Goal: Entertainment & Leisure: Consume media (video, audio)

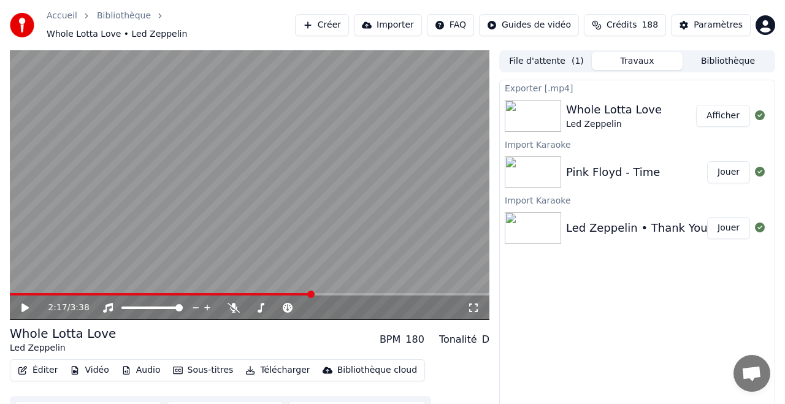
scroll to position [9, 0]
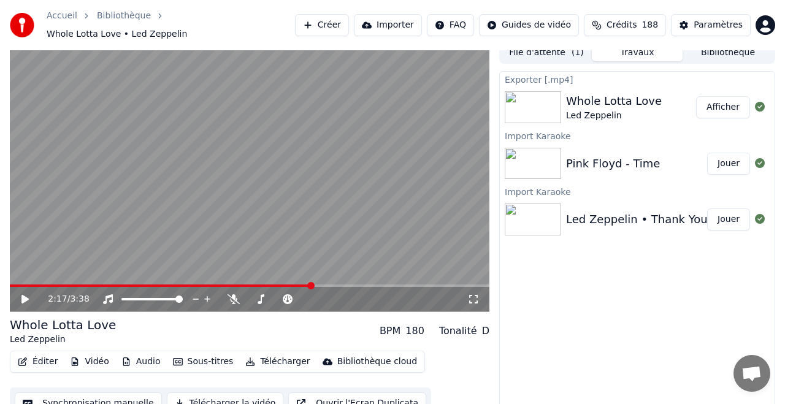
click at [25, 295] on icon at bounding box center [24, 299] width 7 height 9
drag, startPoint x: 28, startPoint y: 292, endPoint x: 50, endPoint y: 234, distance: 61.7
click at [28, 294] on icon at bounding box center [34, 299] width 28 height 10
click at [337, 22] on button "Créer" at bounding box center [322, 25] width 54 height 22
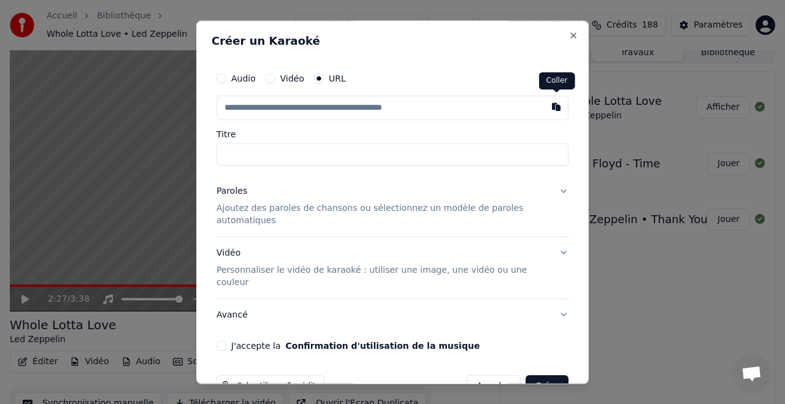
click at [556, 109] on button "button" at bounding box center [556, 107] width 25 height 22
type input "**********"
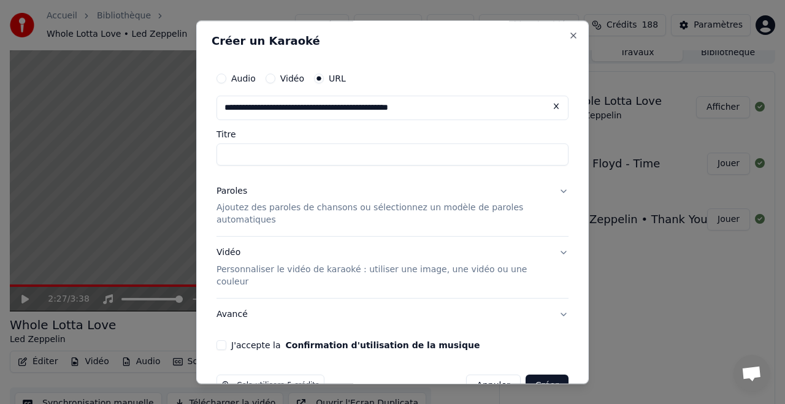
type input "**********"
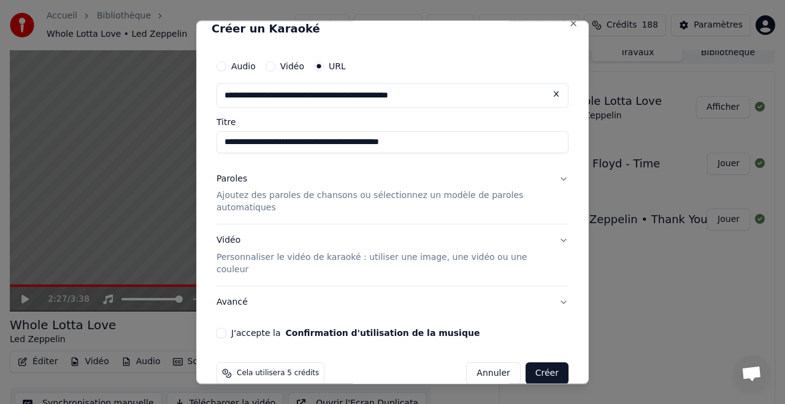
scroll to position [21, 0]
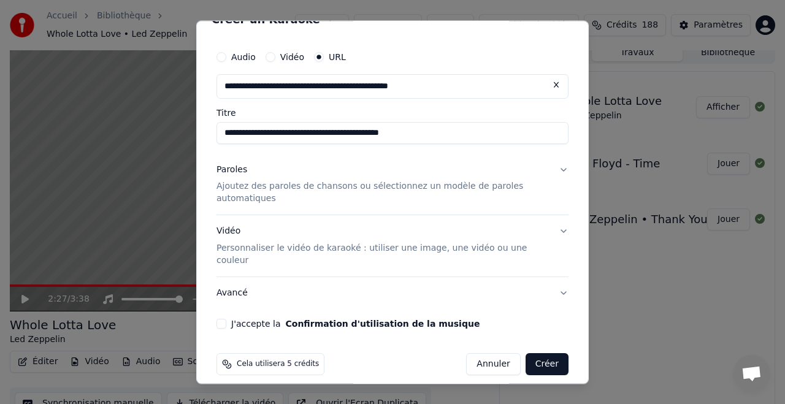
click at [561, 230] on button "Vidéo Personnaliser le vidéo de karaoké : utiliser une image, une vidéo ou une …" at bounding box center [392, 246] width 352 height 61
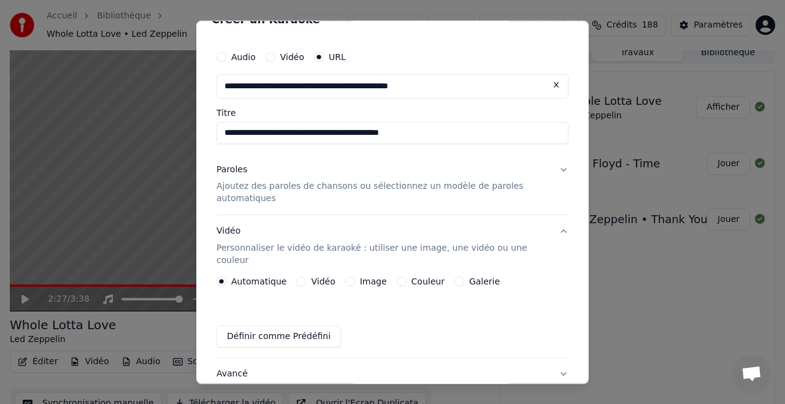
click at [562, 170] on button "Paroles Ajoutez des paroles de chansons ou sélectionnez un modèle de paroles au…" at bounding box center [392, 184] width 352 height 61
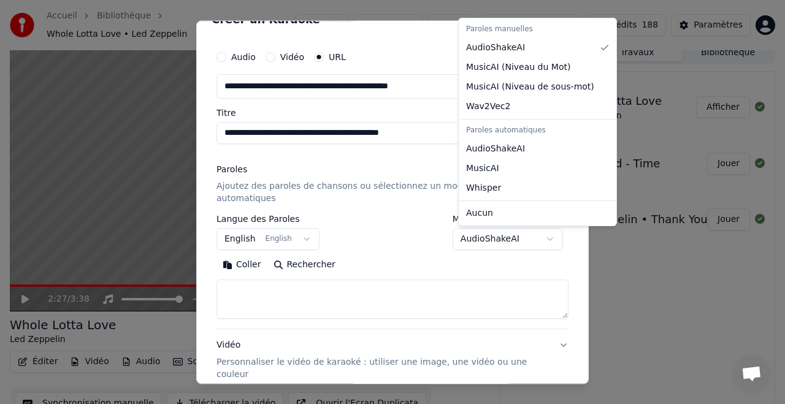
click at [503, 237] on body "**********" at bounding box center [392, 193] width 785 height 404
select select "**********"
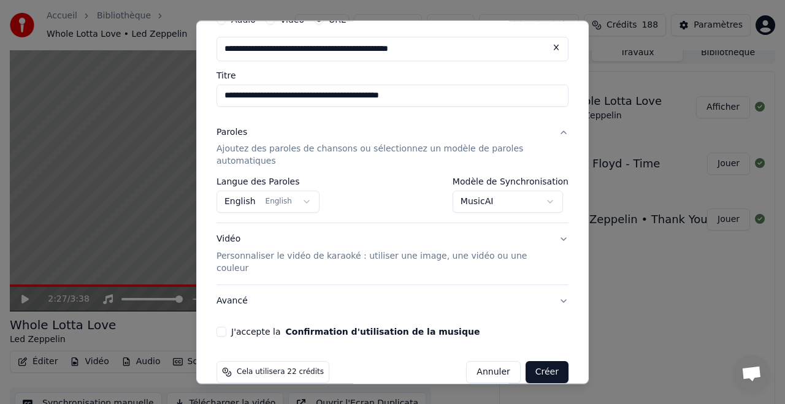
scroll to position [67, 0]
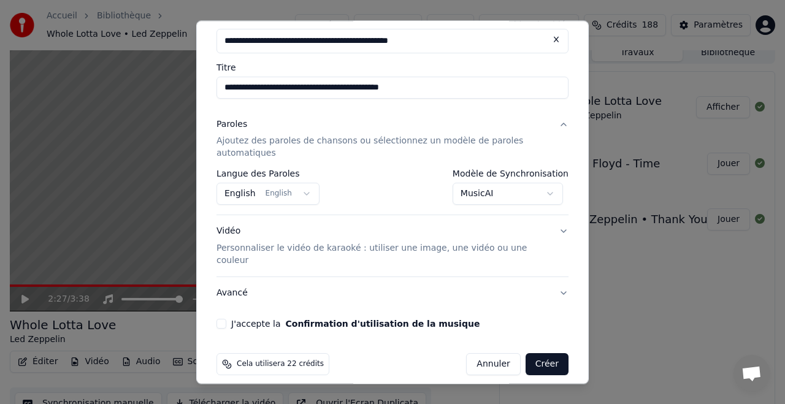
click at [233, 232] on div "Vidéo Personnaliser le vidéo de karaoké : utiliser une image, une vidéo ou une …" at bounding box center [382, 247] width 332 height 42
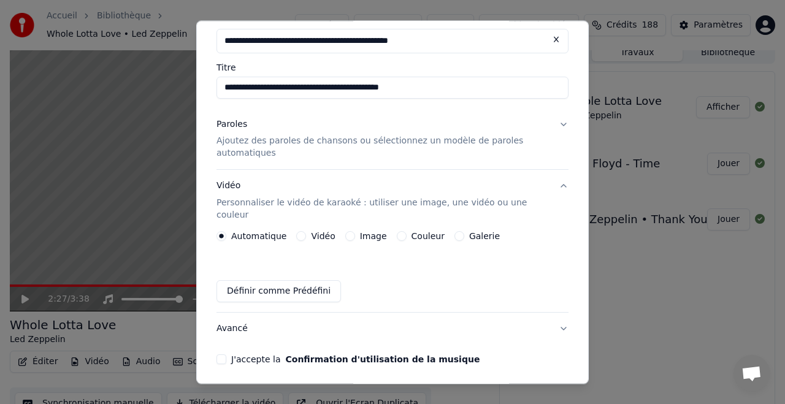
click at [425, 232] on label "Couleur" at bounding box center [427, 236] width 33 height 9
click at [406, 232] on button "Couleur" at bounding box center [402, 237] width 10 height 10
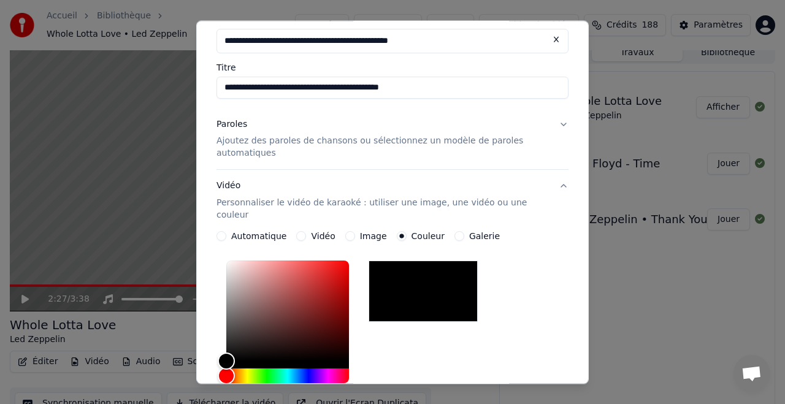
click at [443, 278] on div at bounding box center [422, 291] width 109 height 61
click at [544, 269] on div "*******" at bounding box center [392, 338] width 352 height 164
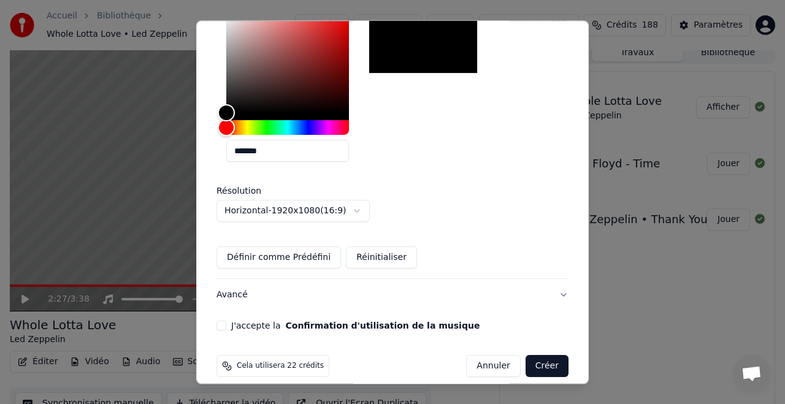
scroll to position [317, 0]
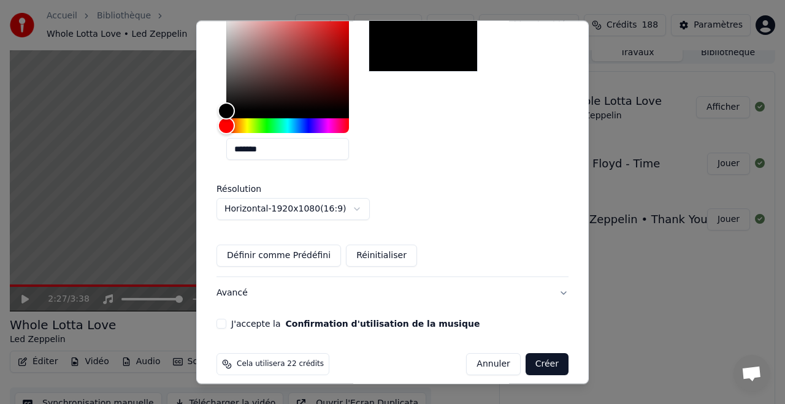
click at [549, 354] on button "Créer" at bounding box center [546, 365] width 43 height 22
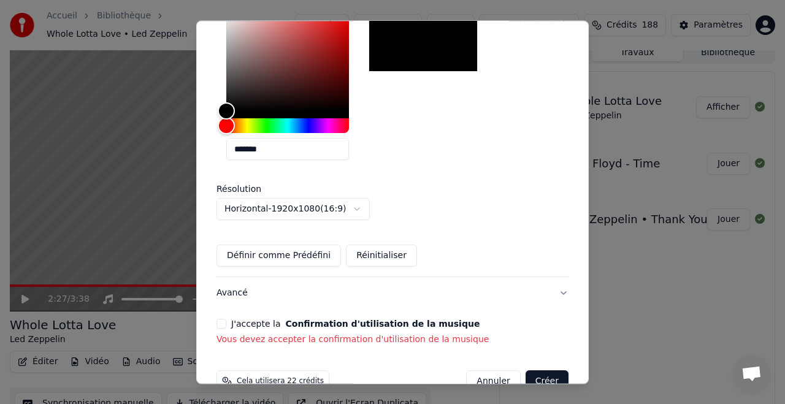
click at [221, 319] on button "J'accepte la Confirmation d'utilisation de la musique" at bounding box center [221, 324] width 10 height 10
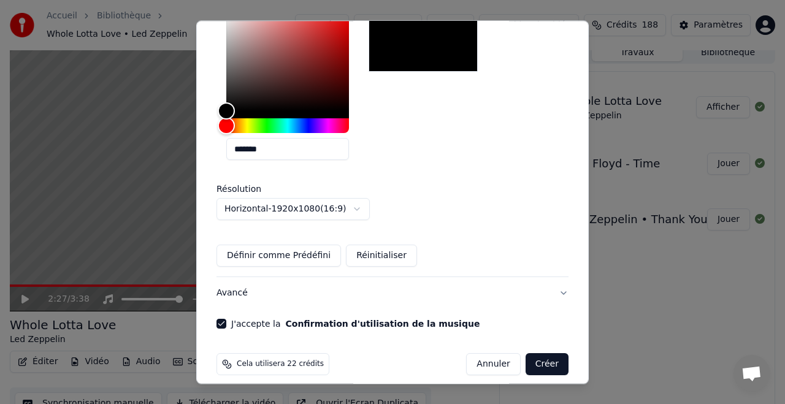
click at [546, 354] on button "Créer" at bounding box center [546, 365] width 43 height 22
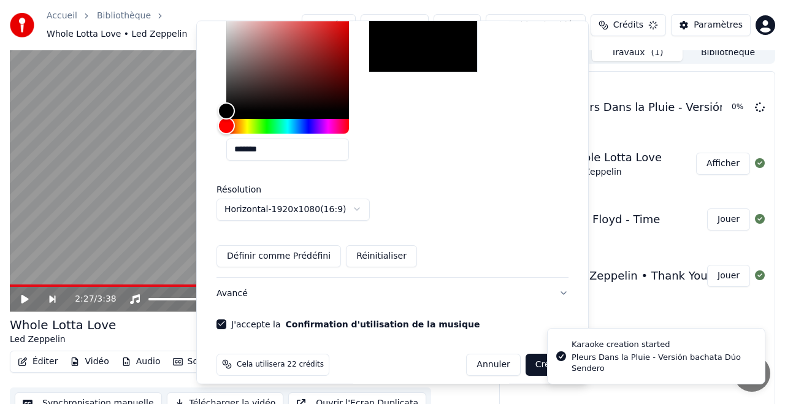
scroll to position [102, 0]
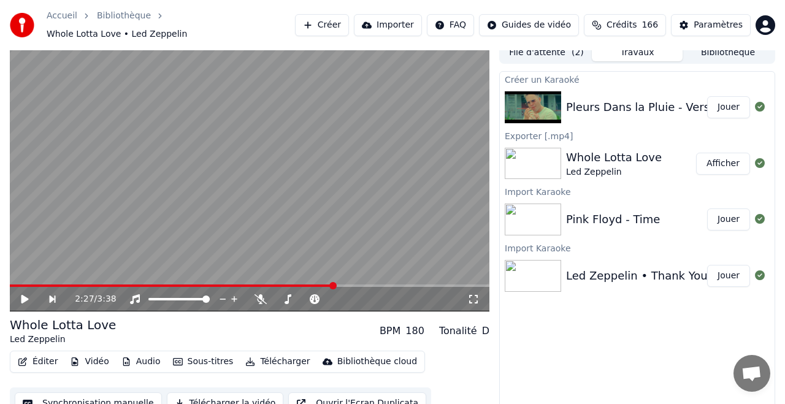
click at [727, 101] on button "Jouer" at bounding box center [728, 107] width 43 height 22
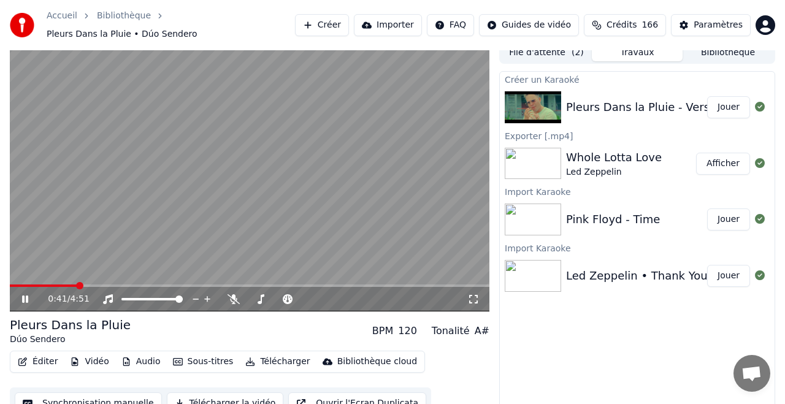
click at [78, 284] on span at bounding box center [249, 285] width 479 height 2
click at [121, 284] on span at bounding box center [249, 285] width 479 height 2
click at [151, 287] on div "1:08 / 4:51" at bounding box center [249, 299] width 479 height 25
click at [146, 282] on span at bounding box center [149, 285] width 7 height 7
click at [147, 282] on span at bounding box center [148, 285] width 7 height 7
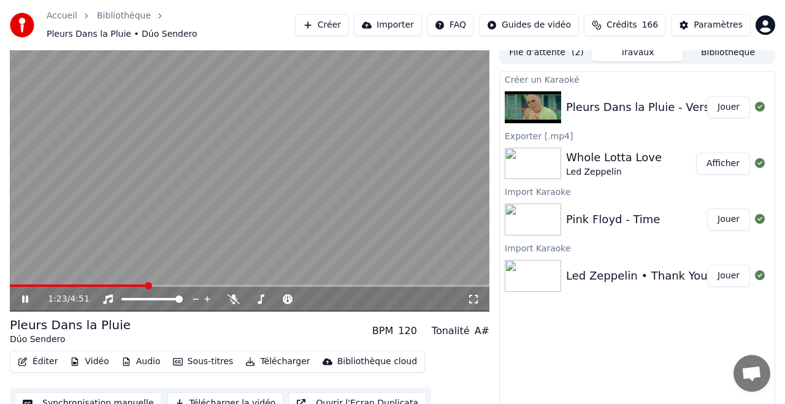
click at [29, 294] on icon at bounding box center [34, 299] width 28 height 10
click at [233, 294] on icon at bounding box center [233, 299] width 12 height 10
click at [25, 294] on icon at bounding box center [34, 299] width 28 height 10
click at [28, 295] on icon at bounding box center [24, 299] width 7 height 9
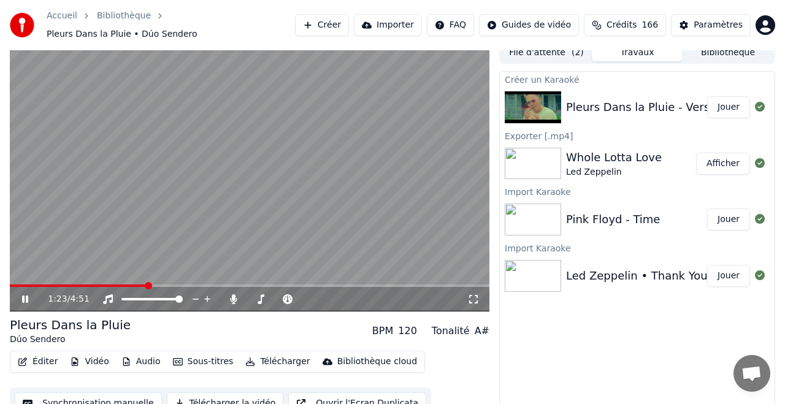
click at [28, 295] on icon at bounding box center [25, 298] width 6 height 7
click at [27, 295] on icon at bounding box center [24, 299] width 7 height 9
click at [34, 284] on span at bounding box center [78, 285] width 137 height 2
click at [26, 295] on icon at bounding box center [25, 298] width 6 height 7
click at [615, 151] on div "Whole Lotta Love" at bounding box center [614, 157] width 96 height 17
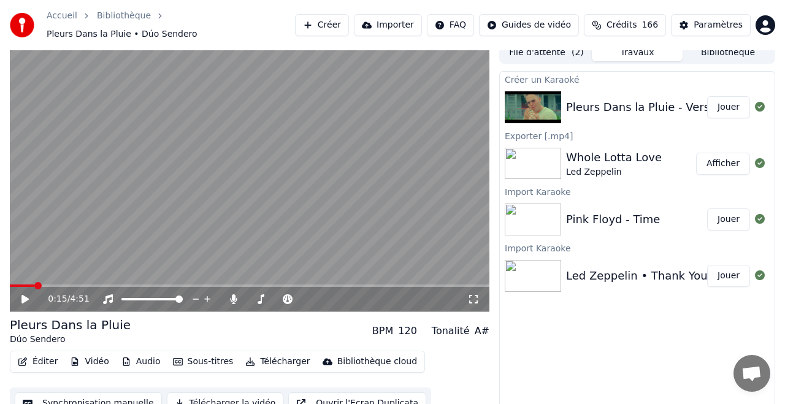
click at [538, 156] on img at bounding box center [532, 164] width 56 height 32
click at [729, 214] on button "Jouer" at bounding box center [728, 219] width 43 height 22
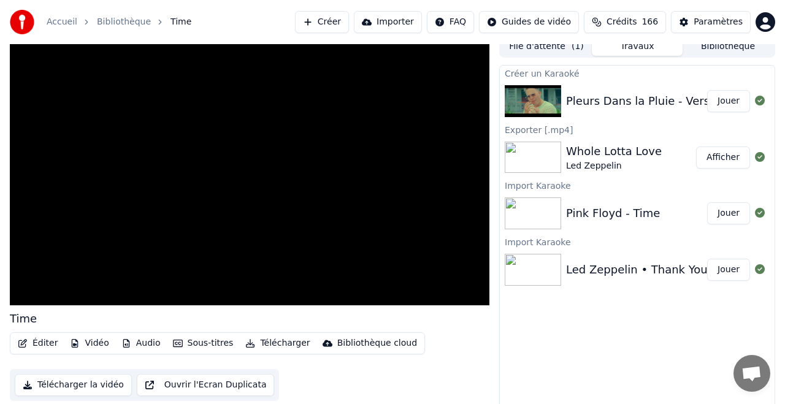
click at [729, 100] on button "Jouer" at bounding box center [728, 101] width 43 height 22
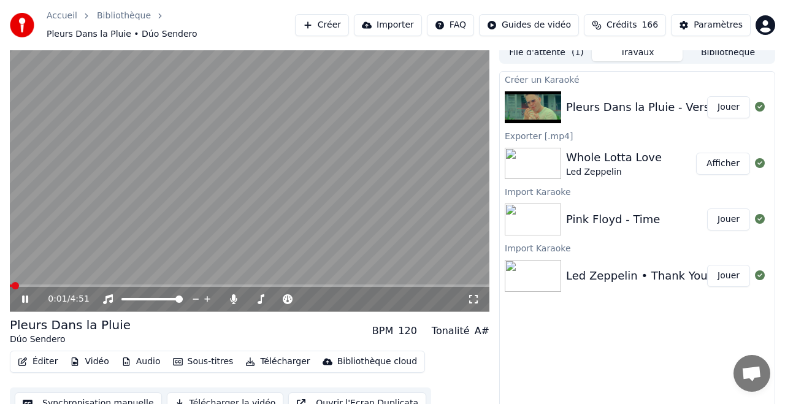
click at [207, 354] on button "Sous-titres" at bounding box center [203, 361] width 70 height 17
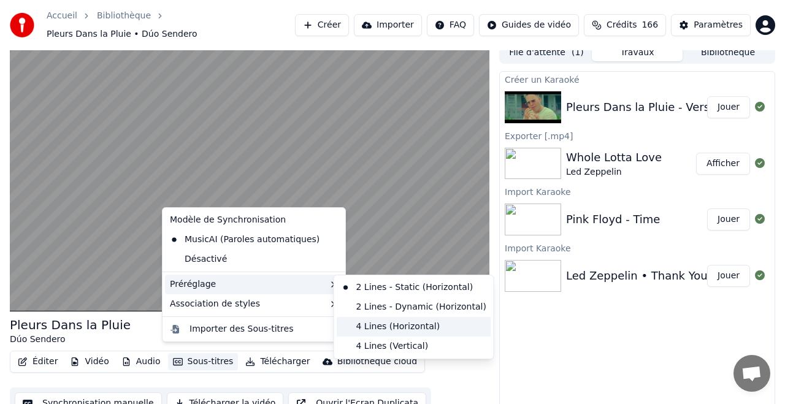
click at [391, 324] on div "4 Lines (Horizontal)" at bounding box center [414, 327] width 154 height 20
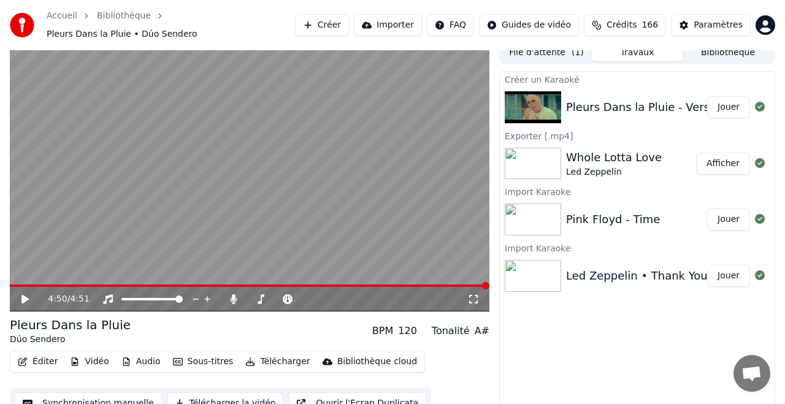
click at [32, 294] on icon at bounding box center [34, 299] width 28 height 10
click at [120, 284] on span at bounding box center [249, 285] width 479 height 2
click at [27, 295] on icon at bounding box center [25, 298] width 6 height 7
click at [27, 295] on icon at bounding box center [24, 299] width 7 height 9
click at [95, 284] on div "1:07 / 4:51" at bounding box center [249, 297] width 479 height 27
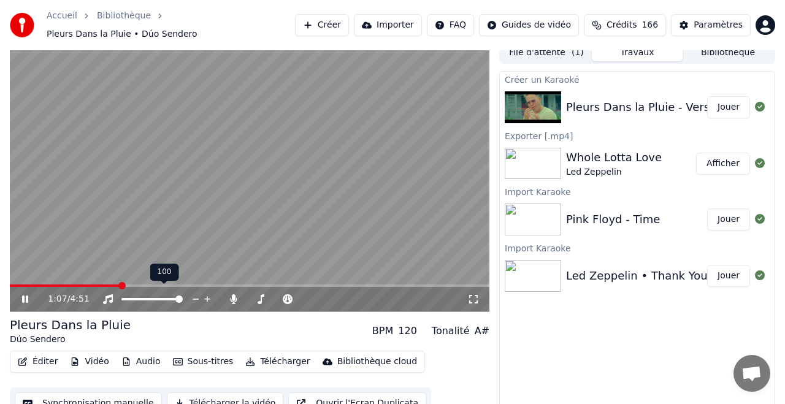
click at [96, 284] on span at bounding box center [65, 285] width 110 height 2
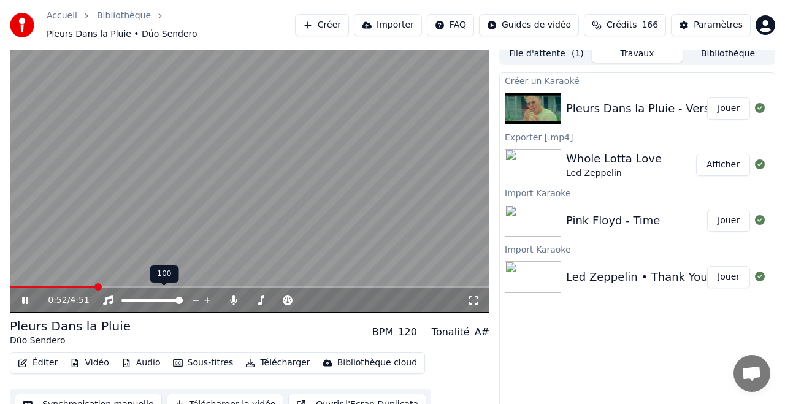
scroll to position [8, 0]
click at [137, 277] on video at bounding box center [249, 177] width 479 height 270
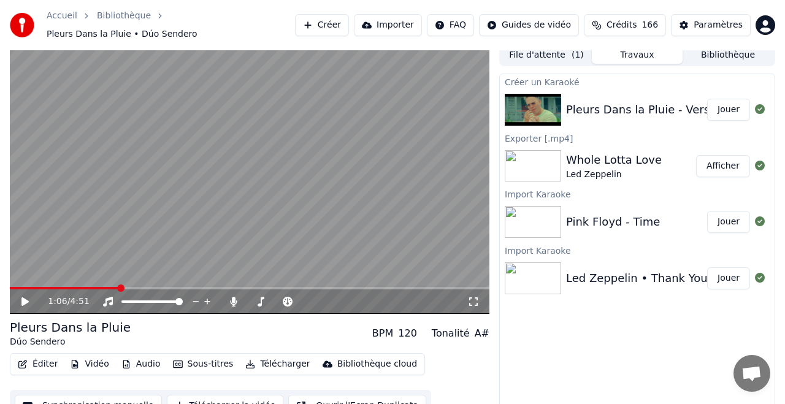
click at [137, 287] on div "1:06 / 4:51" at bounding box center [249, 300] width 479 height 27
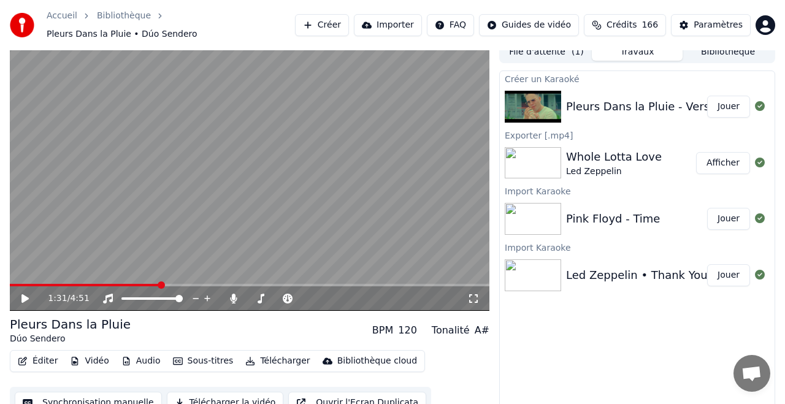
click at [159, 284] on div "1:31 / 4:51" at bounding box center [249, 297] width 479 height 27
click at [26, 294] on icon at bounding box center [34, 299] width 28 height 10
click at [27, 295] on icon at bounding box center [25, 298] width 6 height 7
click at [27, 294] on icon at bounding box center [24, 298] width 7 height 9
click at [27, 295] on icon at bounding box center [25, 298] width 6 height 7
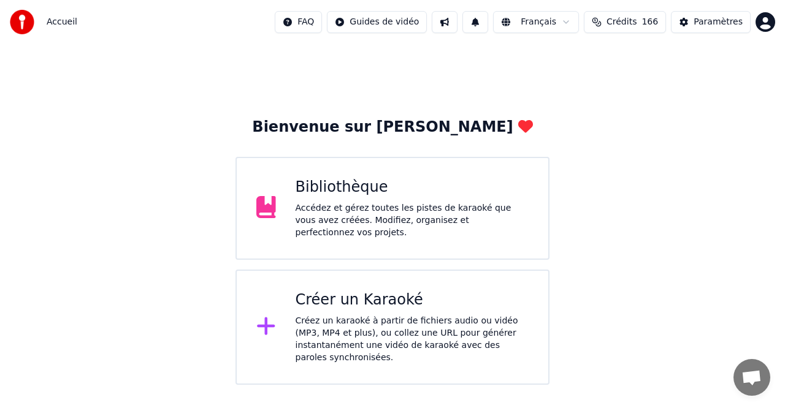
click at [368, 223] on div "Accédez et gérez toutes les pistes de karaoké que vous avez créées. Modifiez, o…" at bounding box center [412, 220] width 234 height 37
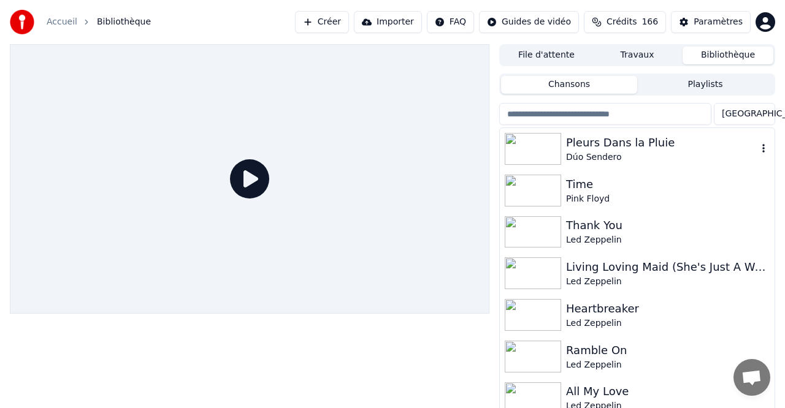
click at [604, 142] on div "Pleurs Dans la Pluie" at bounding box center [661, 142] width 191 height 17
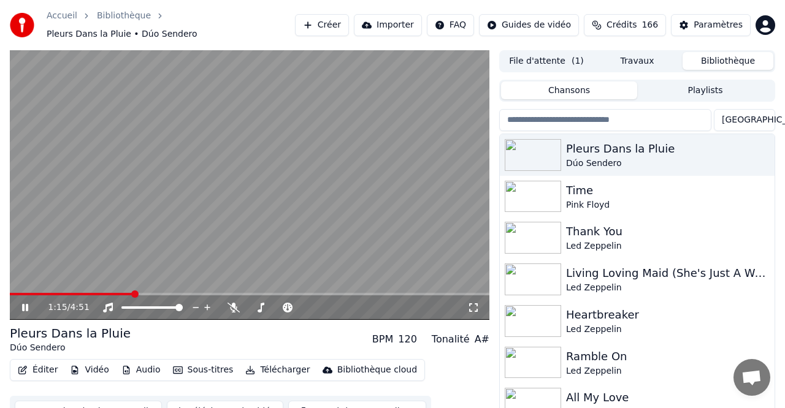
click at [134, 293] on span at bounding box center [249, 294] width 479 height 2
click at [233, 303] on icon at bounding box center [233, 308] width 12 height 10
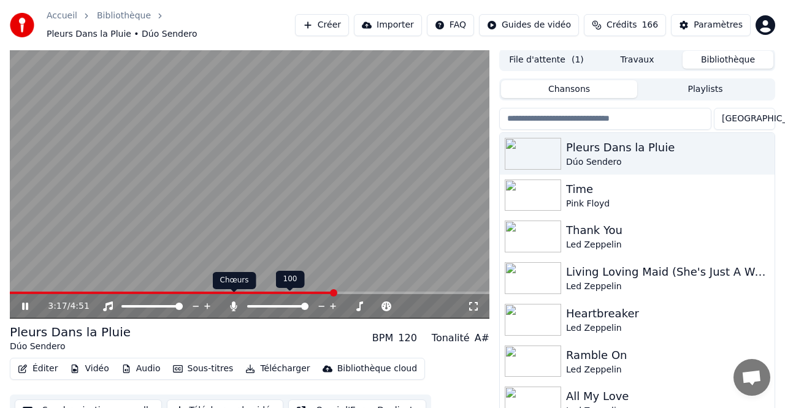
click at [235, 302] on icon at bounding box center [233, 307] width 12 height 10
click at [270, 303] on span at bounding box center [271, 306] width 7 height 7
click at [302, 303] on span at bounding box center [298, 306] width 7 height 7
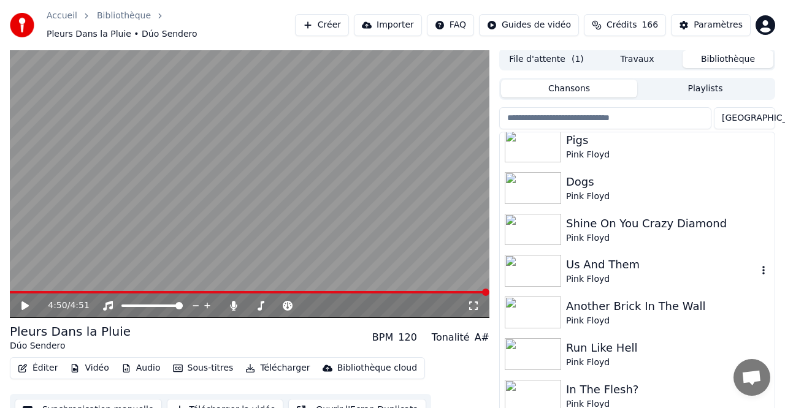
scroll to position [386, 0]
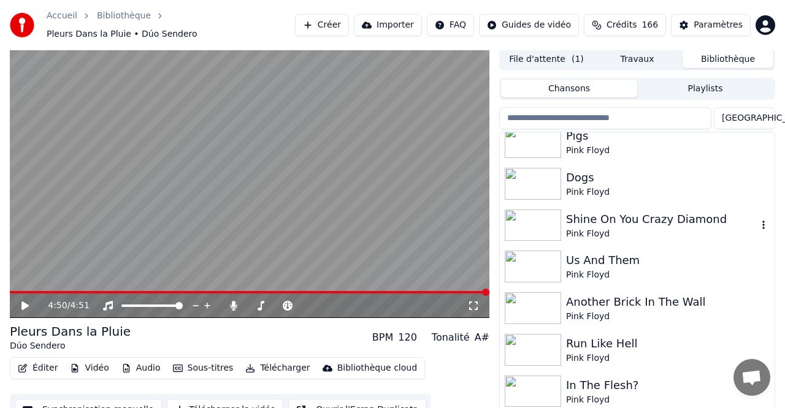
click at [588, 213] on div "Shine On You Crazy Diamond" at bounding box center [661, 219] width 191 height 17
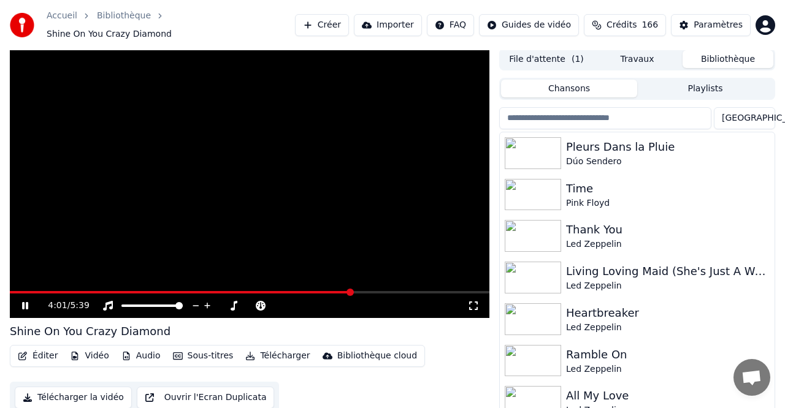
click at [281, 18] on div "Accueil Bibliothèque Shine On You Crazy Diamond Créer Importer FAQ Guides de vi…" at bounding box center [392, 25] width 785 height 50
drag, startPoint x: 281, startPoint y: 18, endPoint x: 172, endPoint y: 20, distance: 109.1
click at [172, 20] on div "Accueil Bibliothèque Shine On You Crazy Diamond Créer Importer FAQ Guides de vi…" at bounding box center [392, 25] width 785 height 50
click at [462, 291] on span at bounding box center [249, 292] width 479 height 2
click at [477, 291] on span at bounding box center [249, 292] width 479 height 2
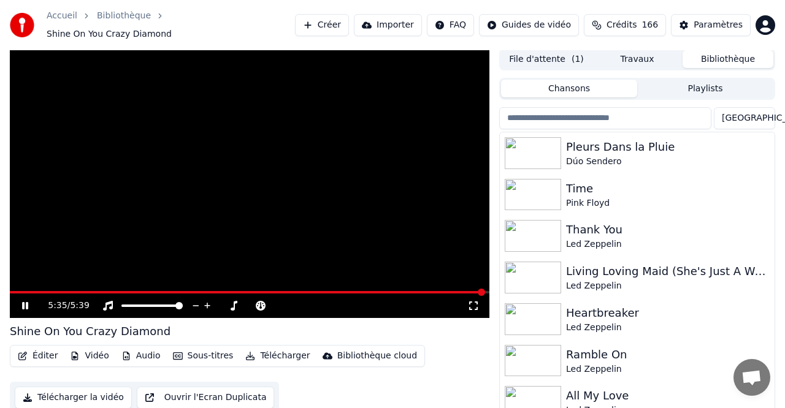
click at [26, 302] on icon at bounding box center [25, 305] width 6 height 7
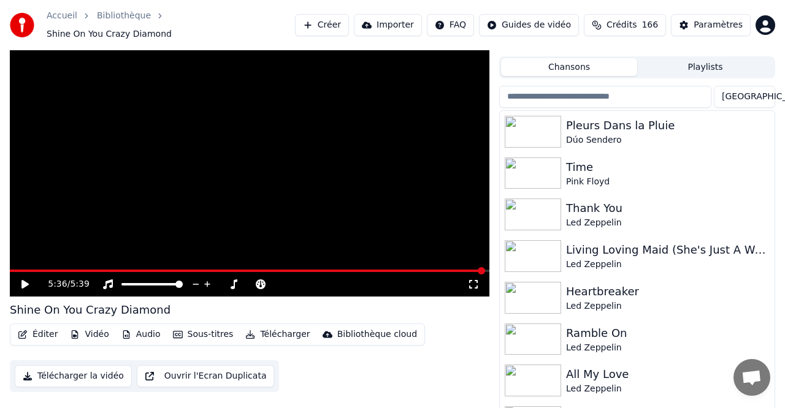
scroll to position [25, 0]
